Goal: Transaction & Acquisition: Purchase product/service

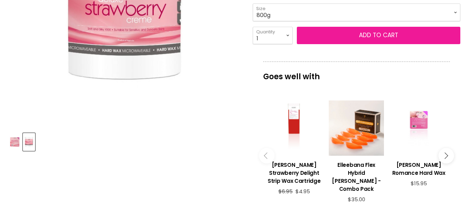
scroll to position [192, 0]
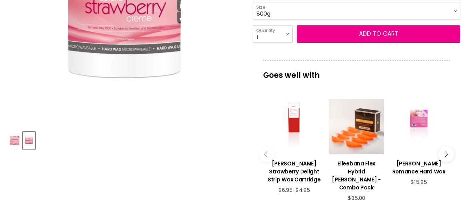
click at [17, 136] on img "Product thumbnails" at bounding box center [14, 140] width 11 height 16
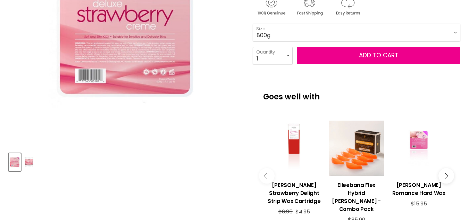
scroll to position [127, 0]
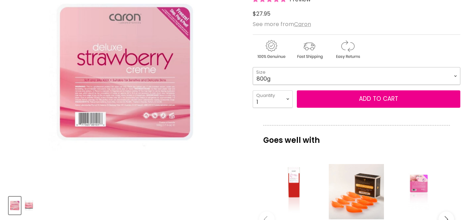
click at [267, 73] on select "500g 800g" at bounding box center [355, 75] width 207 height 17
select select "500g"
click at [252, 67] on select "500g 800g" at bounding box center [355, 75] width 207 height 17
click at [27, 206] on img "Product thumbnails" at bounding box center [29, 205] width 11 height 16
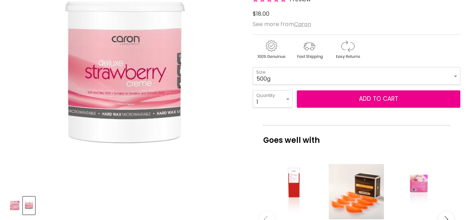
click at [12, 204] on img "Product thumbnails" at bounding box center [14, 205] width 11 height 16
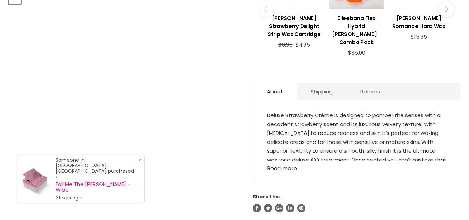
scroll to position [337, 0]
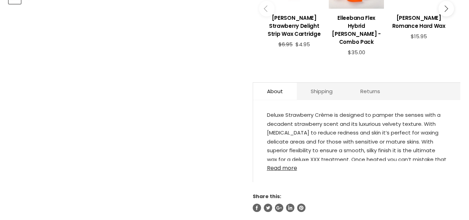
click at [287, 161] on link "Read more" at bounding box center [356, 166] width 179 height 10
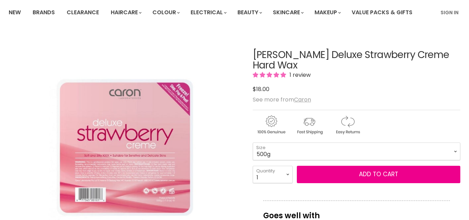
scroll to position [51, 0]
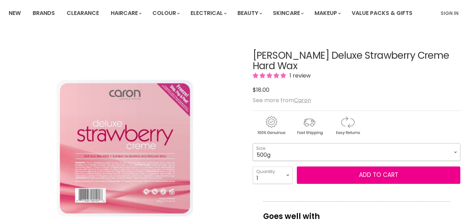
click at [319, 143] on select "500g 800g" at bounding box center [355, 151] width 207 height 17
click at [252, 143] on select "500g 800g" at bounding box center [355, 151] width 207 height 17
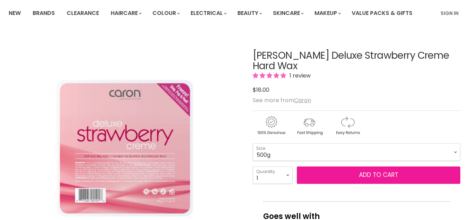
click at [320, 168] on button "Add to cart" at bounding box center [378, 174] width 163 height 17
click at [362, 166] on button "Add to cart" at bounding box center [378, 174] width 163 height 17
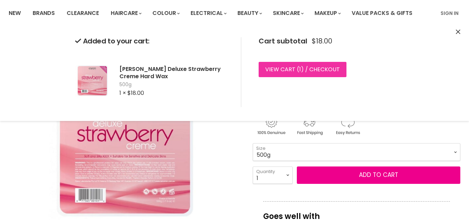
click at [321, 65] on link "View cart ( 1 ) / Checkout" at bounding box center [302, 69] width 88 height 15
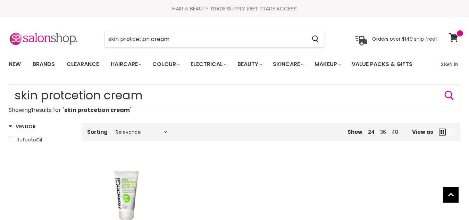
scroll to position [104, 0]
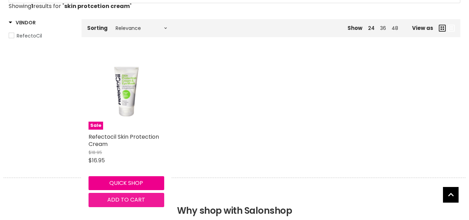
click at [118, 197] on span "Add to cart" at bounding box center [126, 199] width 38 height 8
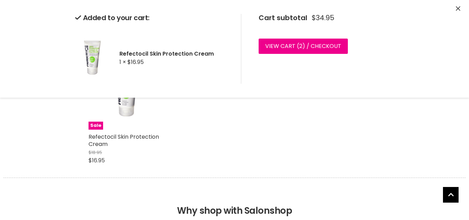
click at [457, 9] on icon "Close" at bounding box center [457, 8] width 5 height 5
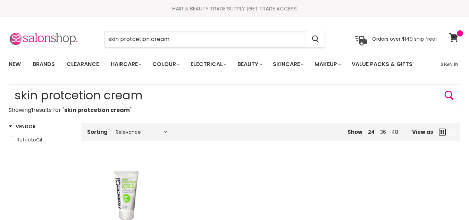
drag, startPoint x: 177, startPoint y: 40, endPoint x: 58, endPoint y: 45, distance: 119.1
click at [58, 45] on div "skin protcetion cream Cancel Orders over $149 ship free!" at bounding box center [223, 39] width 428 height 16
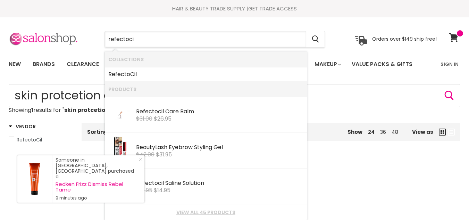
type input "refectocil"
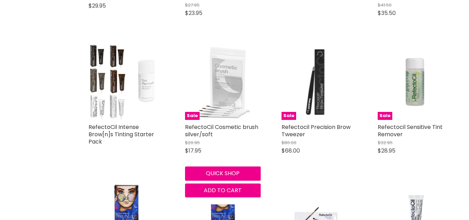
scroll to position [388, 0]
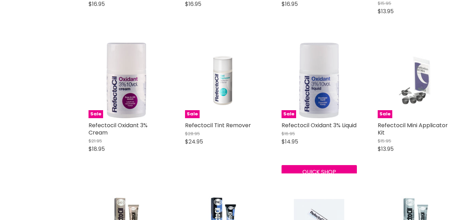
scroll to position [1076, 0]
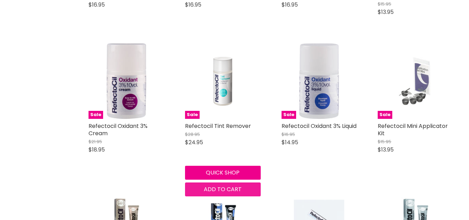
click at [209, 189] on span "Add to cart" at bounding box center [223, 189] width 38 height 8
click at [245, 189] on button "Add to cart" at bounding box center [223, 189] width 76 height 14
click at [205, 189] on span "Add to cart" at bounding box center [223, 189] width 38 height 8
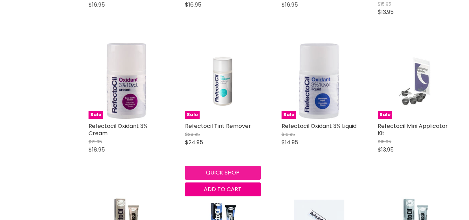
click at [231, 170] on button "Quick shop" at bounding box center [223, 172] width 76 height 14
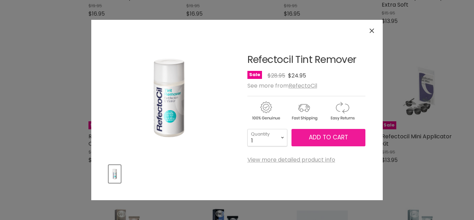
click at [320, 140] on span "Add to cart" at bounding box center [328, 137] width 39 height 8
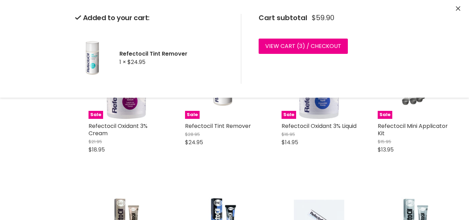
click at [458, 6] on icon "Close" at bounding box center [457, 8] width 5 height 5
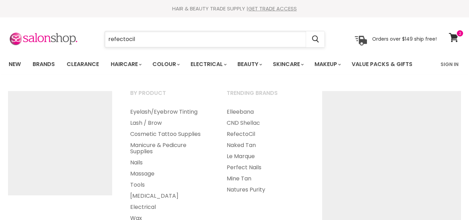
click at [160, 46] on input "refectocil" at bounding box center [205, 39] width 201 height 16
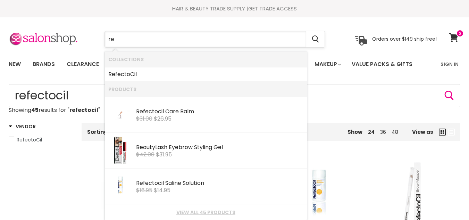
type input "r"
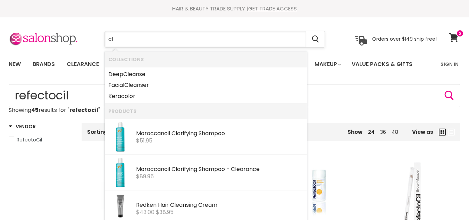
type input "c"
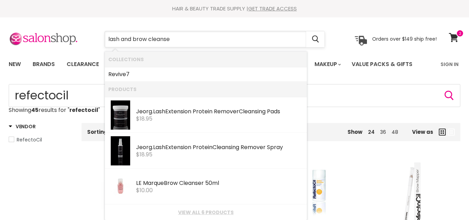
type input "lash and brow cleanser"
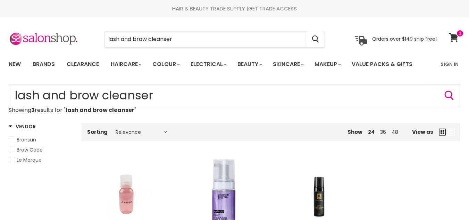
drag, startPoint x: 190, startPoint y: 42, endPoint x: 88, endPoint y: 46, distance: 102.7
click at [88, 46] on div "lash and brow cleanser Cancel" at bounding box center [215, 39] width 256 height 16
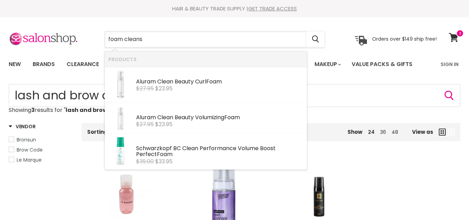
type input "foam cleanse"
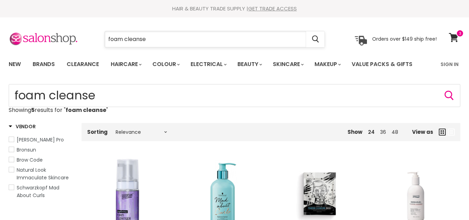
click at [250, 43] on input "foam cleanse" at bounding box center [205, 39] width 201 height 16
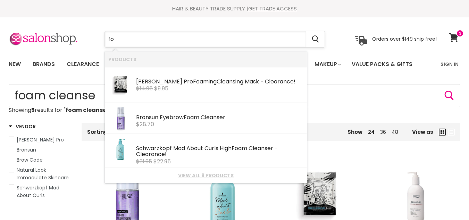
type input "f"
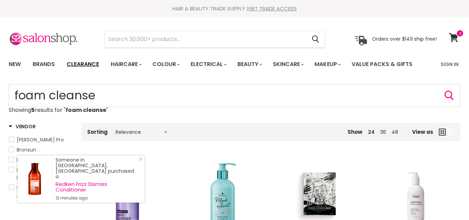
click at [93, 62] on link "Clearance" at bounding box center [82, 64] width 43 height 15
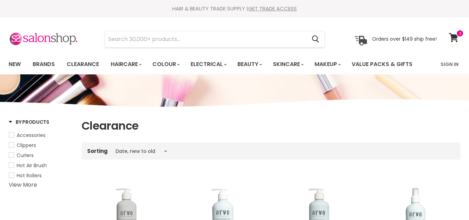
select select "created-descending"
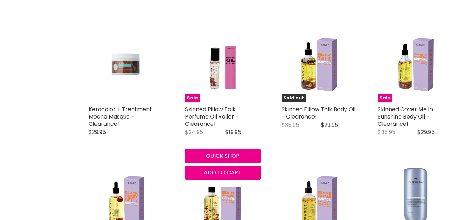
scroll to position [1352, 0]
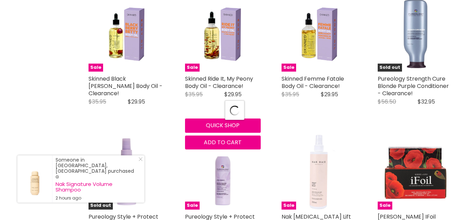
select select "created-descending"
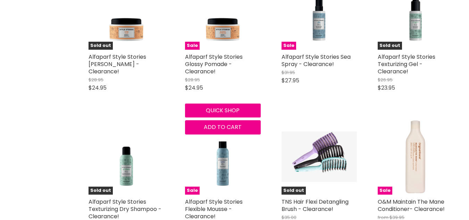
scroll to position [2417, 0]
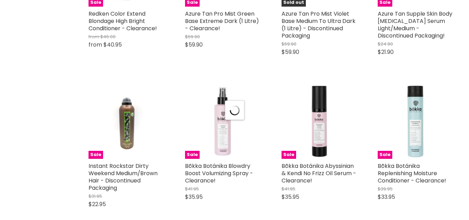
select select "created-descending"
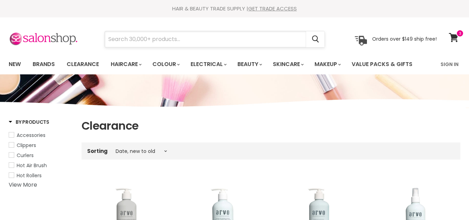
click at [222, 39] on input "Search" at bounding box center [205, 39] width 201 height 16
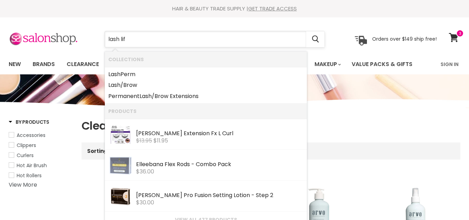
type input "lash lift"
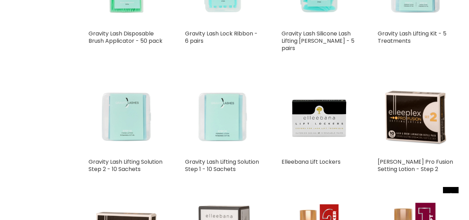
scroll to position [600, 0]
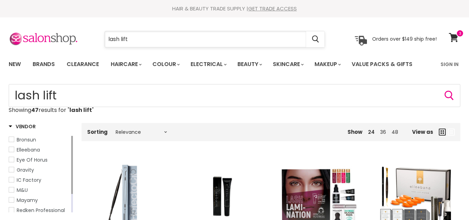
click at [188, 38] on input "lash lift" at bounding box center [205, 39] width 201 height 16
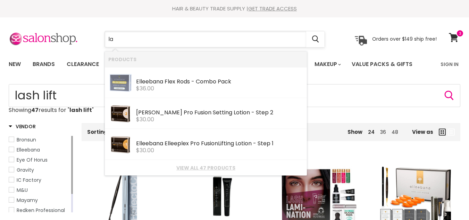
type input "l"
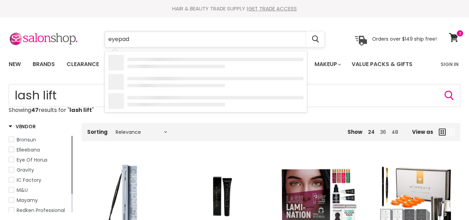
type input "eyepads"
